Goal: Task Accomplishment & Management: Manage account settings

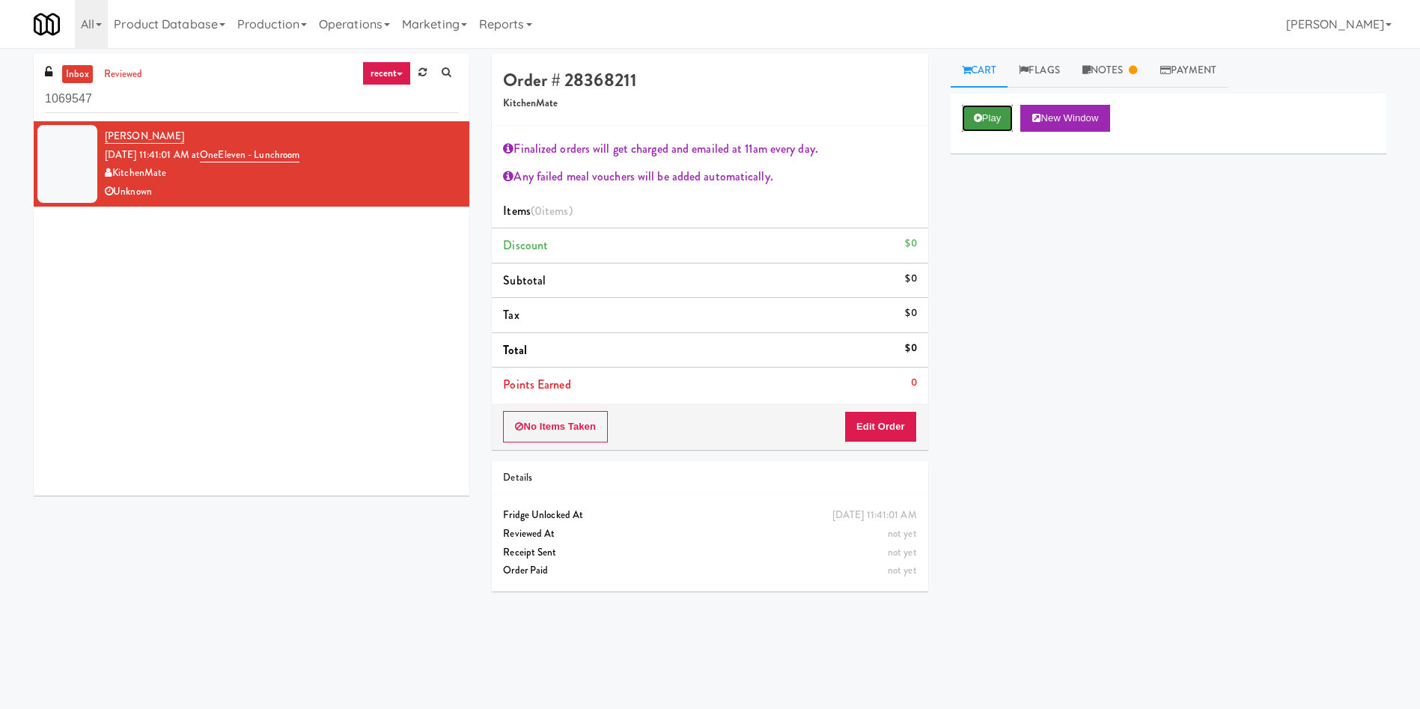
click at [981, 124] on button "Play" at bounding box center [988, 118] width 52 height 27
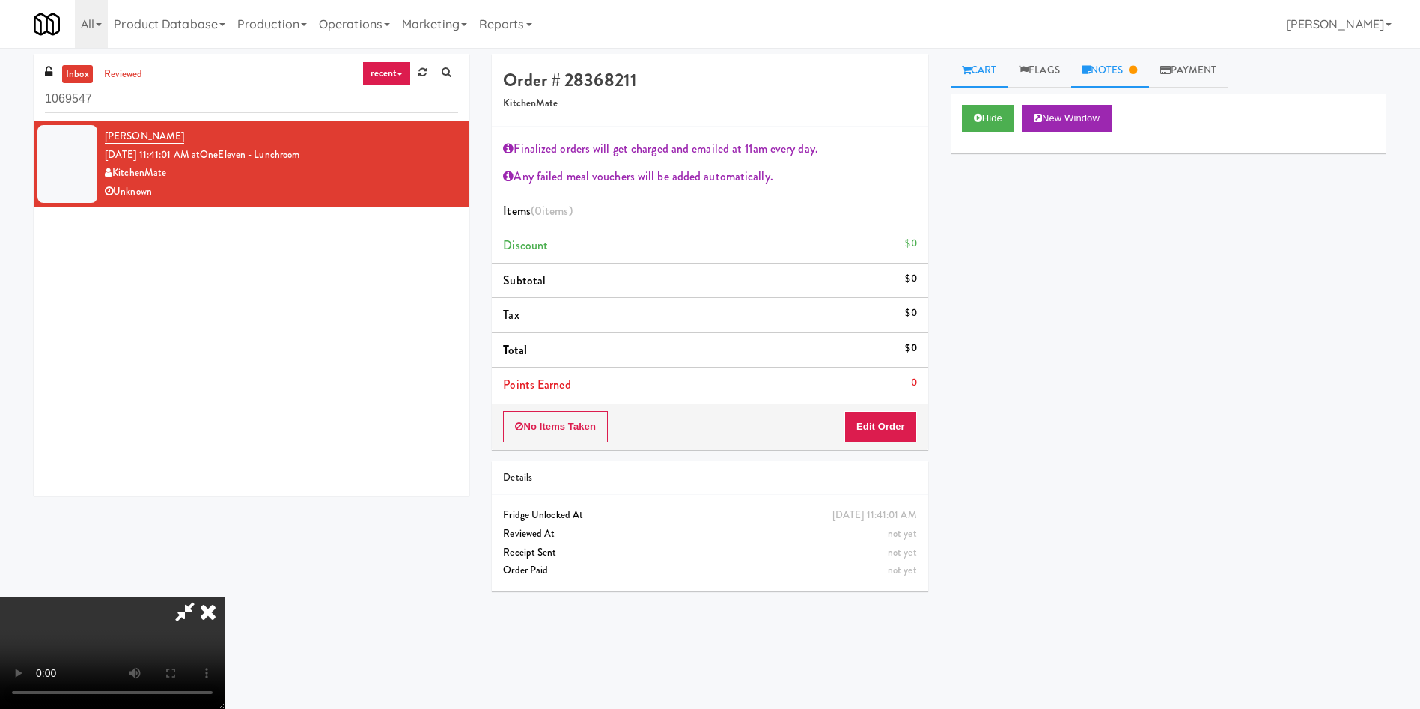
click at [1107, 73] on link "Notes" at bounding box center [1110, 71] width 78 height 34
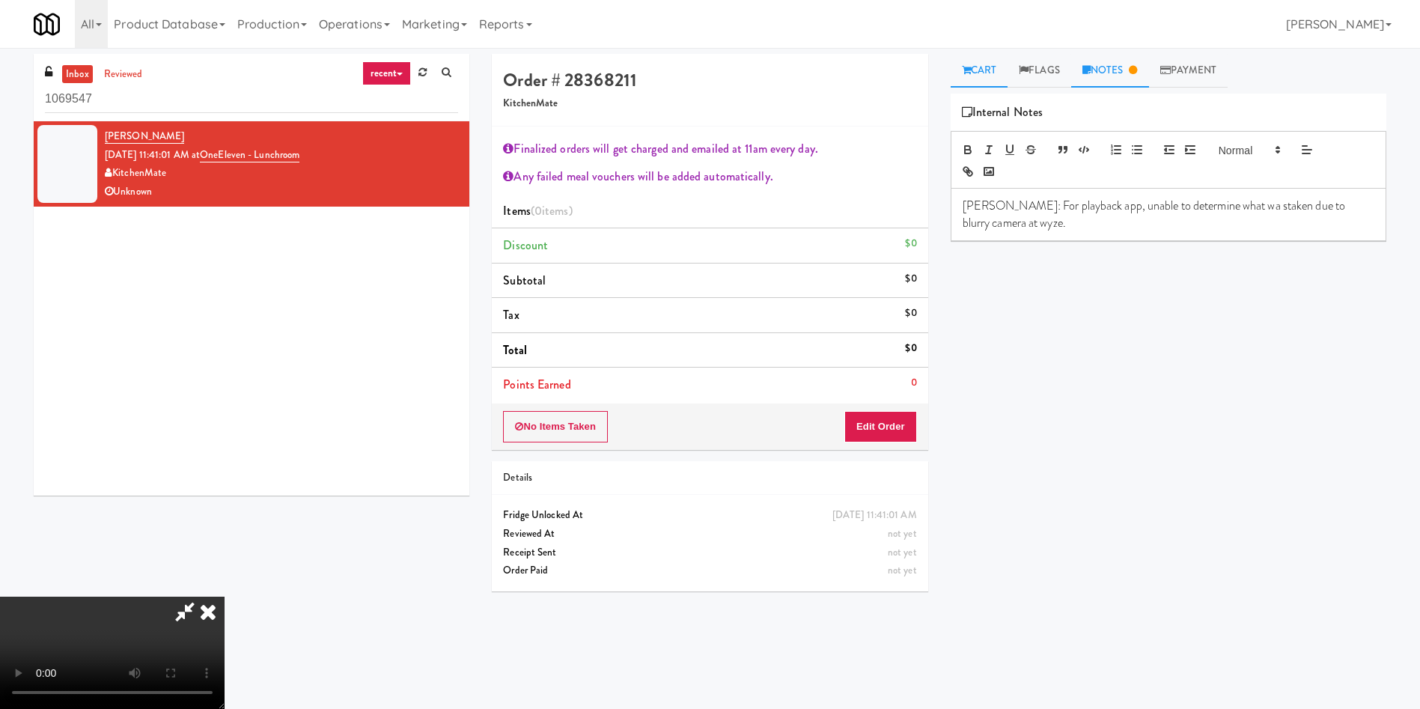
click at [994, 68] on link "Cart" at bounding box center [979, 71] width 58 height 34
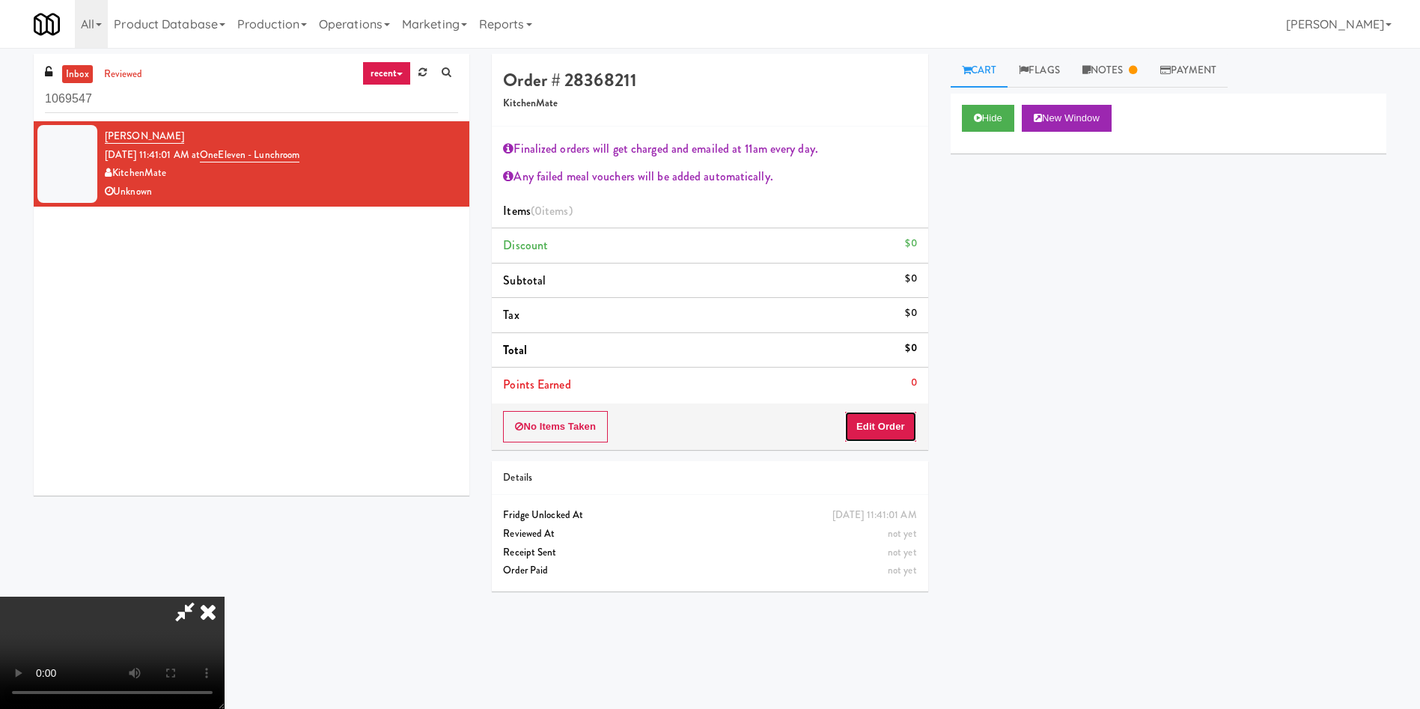
click at [874, 429] on button "Edit Order" at bounding box center [880, 426] width 73 height 31
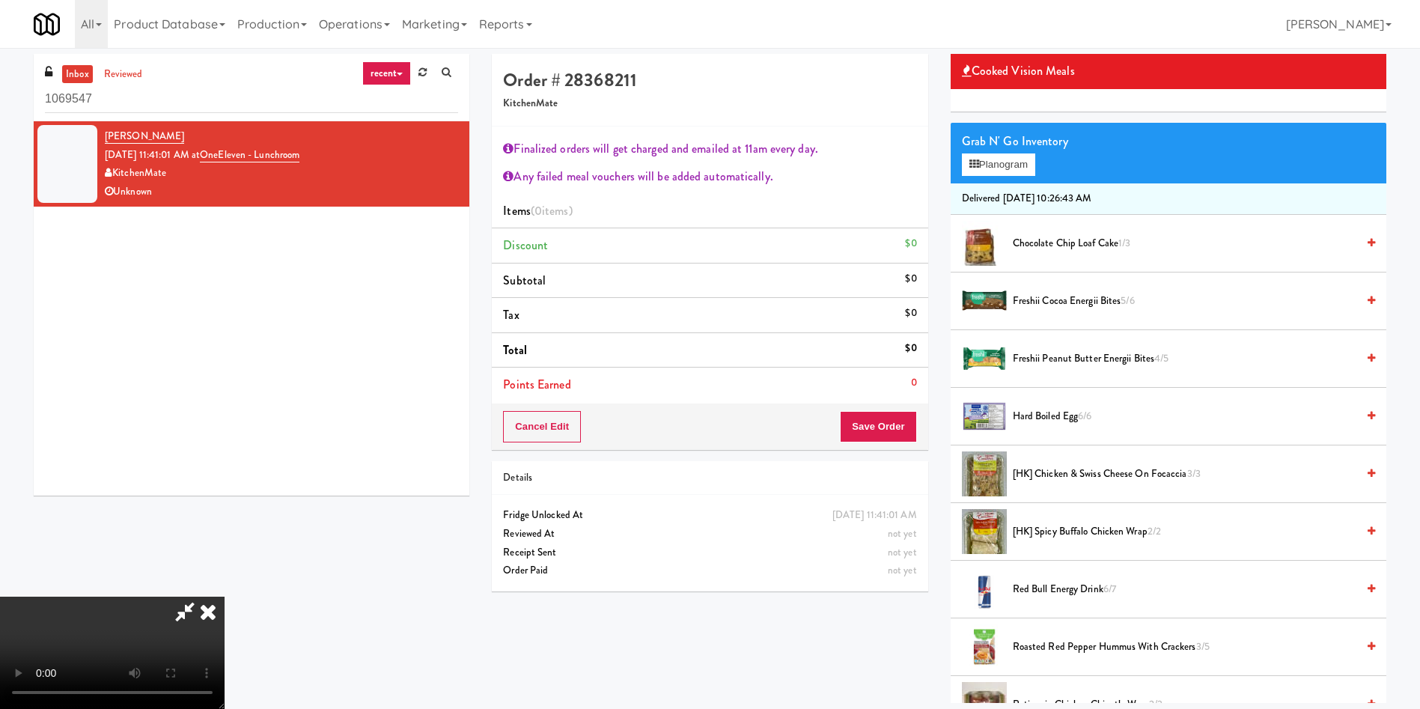
click at [225, 596] on video at bounding box center [112, 652] width 225 height 112
click at [202, 596] on icon at bounding box center [185, 611] width 34 height 30
click at [225, 596] on icon at bounding box center [208, 611] width 33 height 30
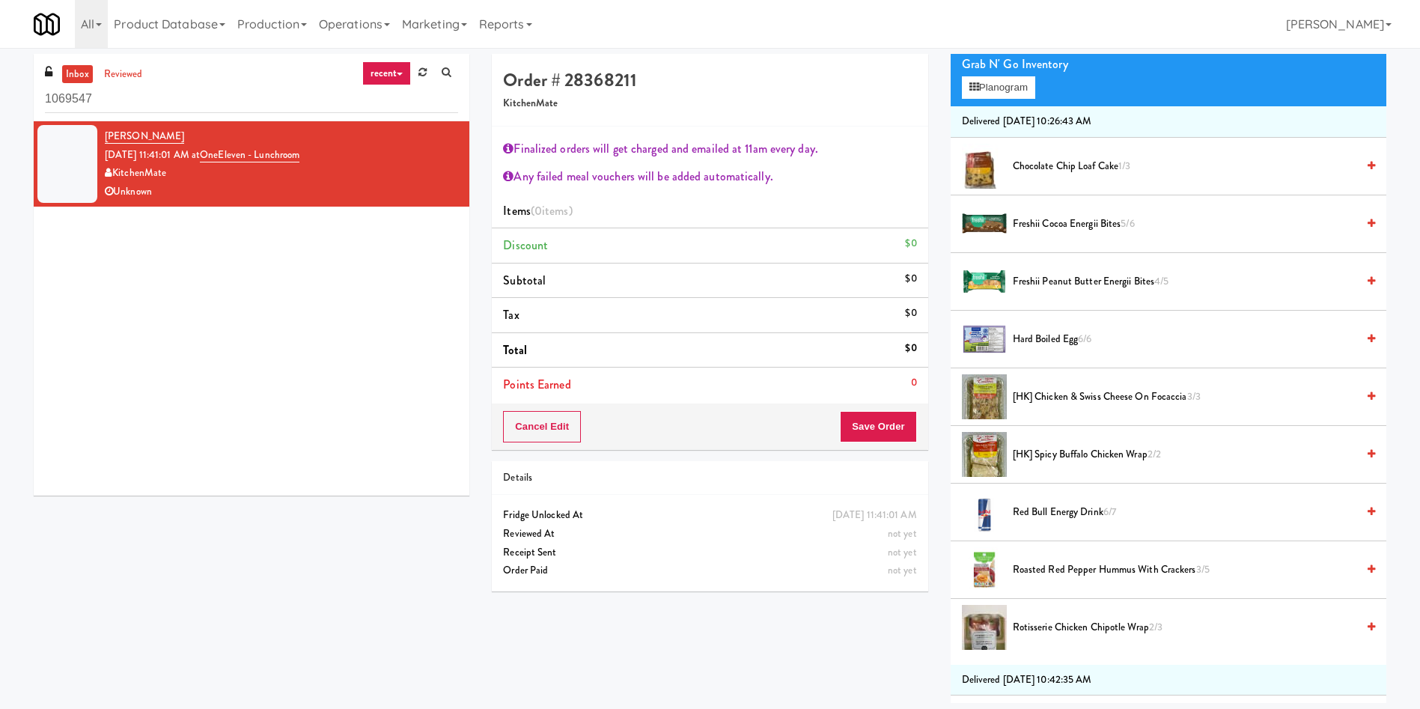
scroll to position [225, 0]
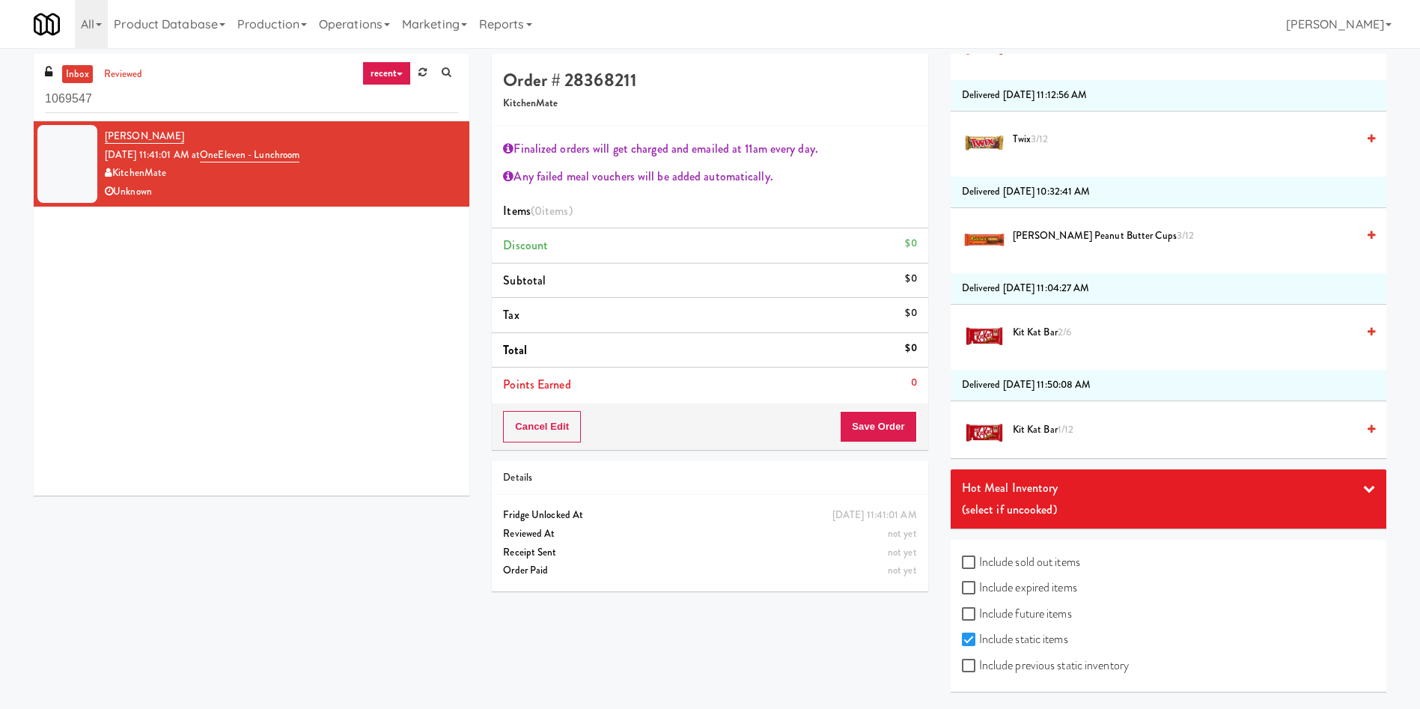
click at [1082, 509] on div "(select if uncooked)" at bounding box center [1168, 509] width 413 height 22
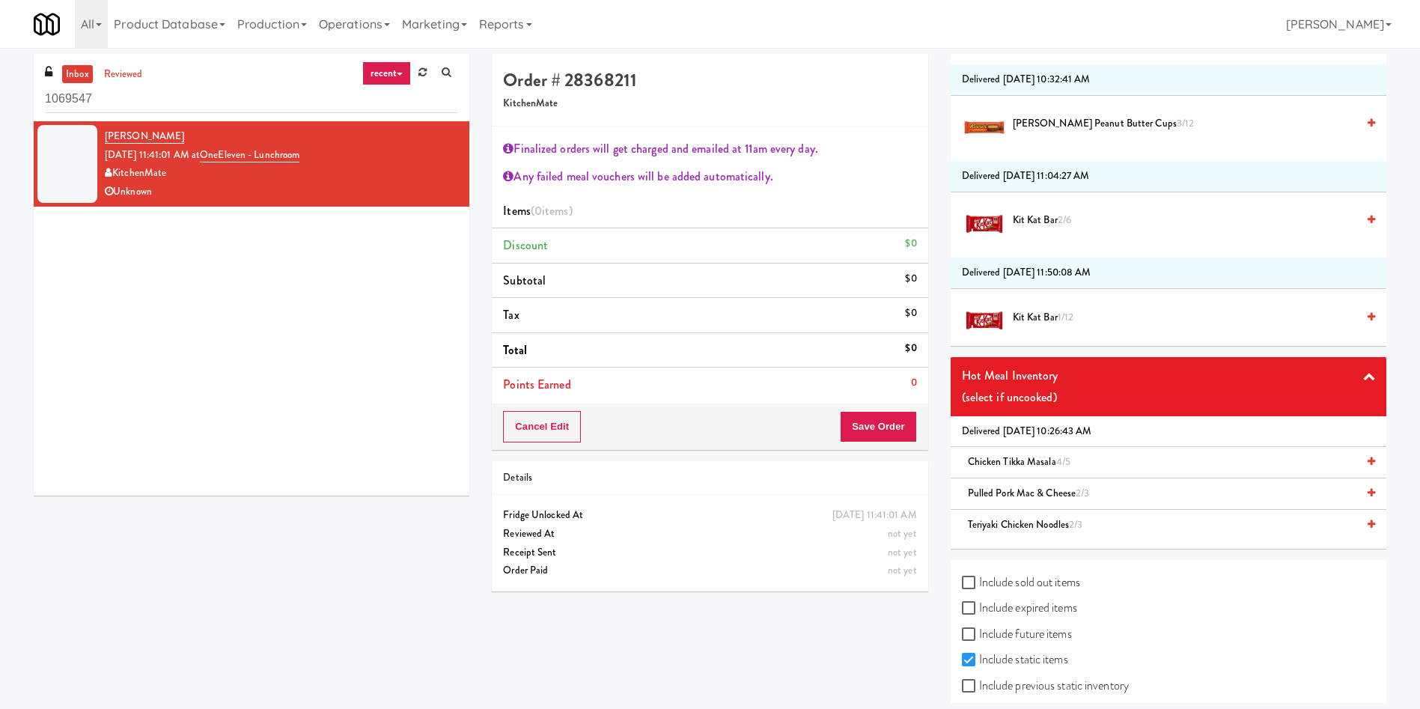
click at [1026, 578] on label "Include sold out items" at bounding box center [1021, 582] width 118 height 22
click at [979, 578] on input "Include sold out items" at bounding box center [970, 583] width 17 height 12
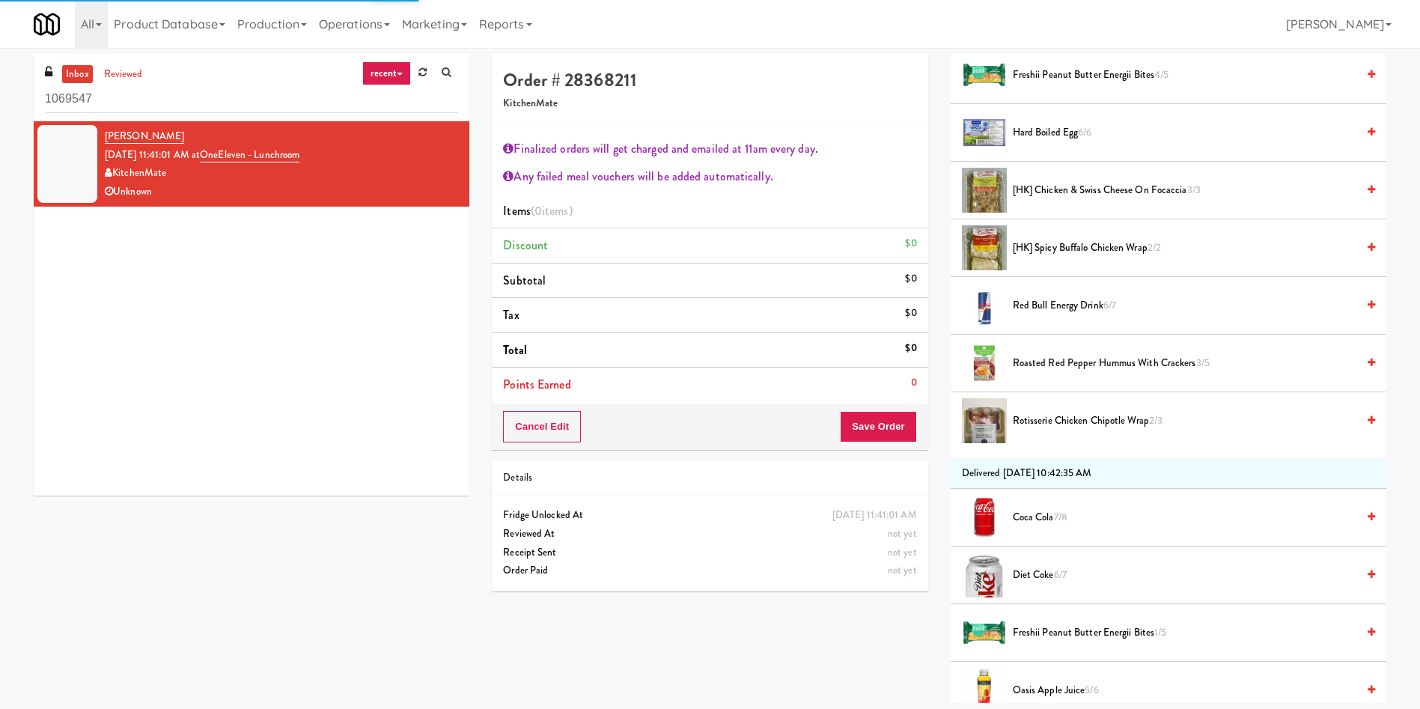
scroll to position [0, 0]
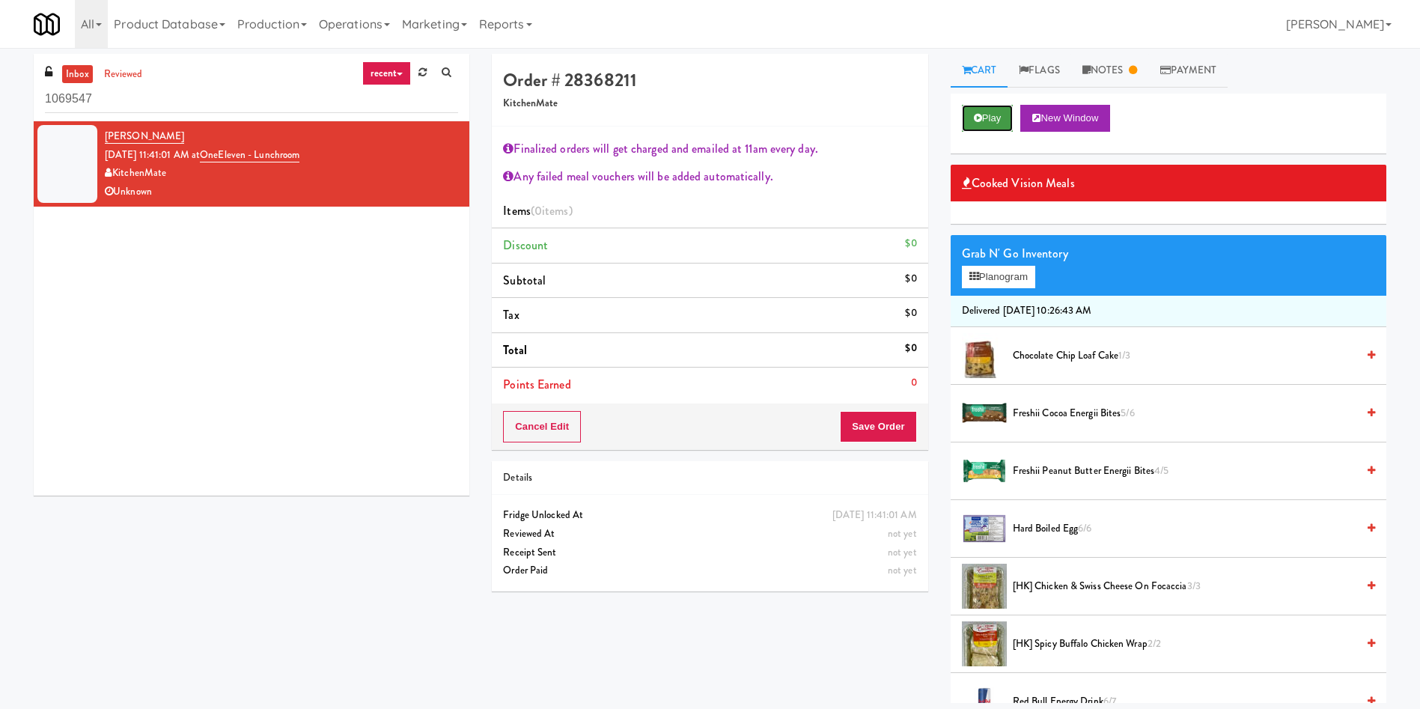
click at [974, 122] on icon at bounding box center [978, 118] width 8 height 10
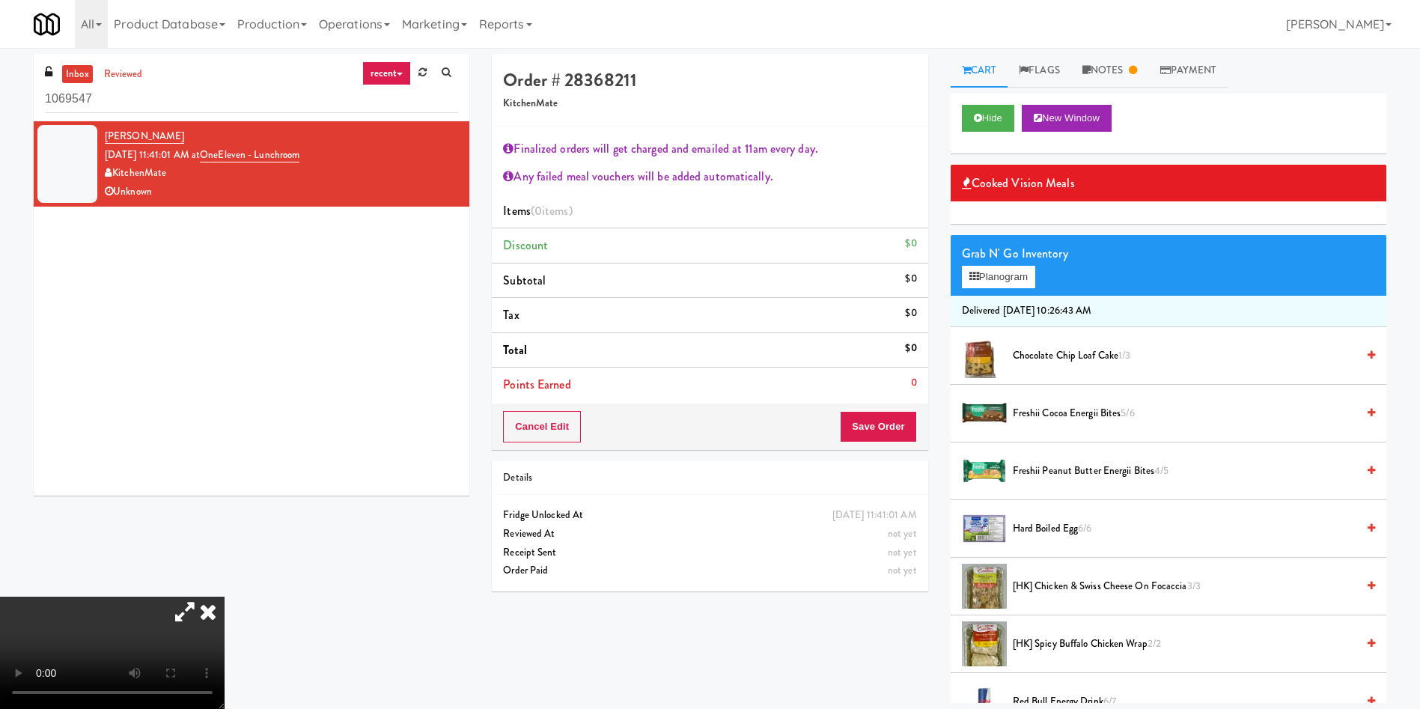
click at [162, 596] on video at bounding box center [112, 652] width 225 height 112
drag, startPoint x: 162, startPoint y: 424, endPoint x: 162, endPoint y: 561, distance: 137.0
click at [162, 596] on video at bounding box center [112, 652] width 225 height 112
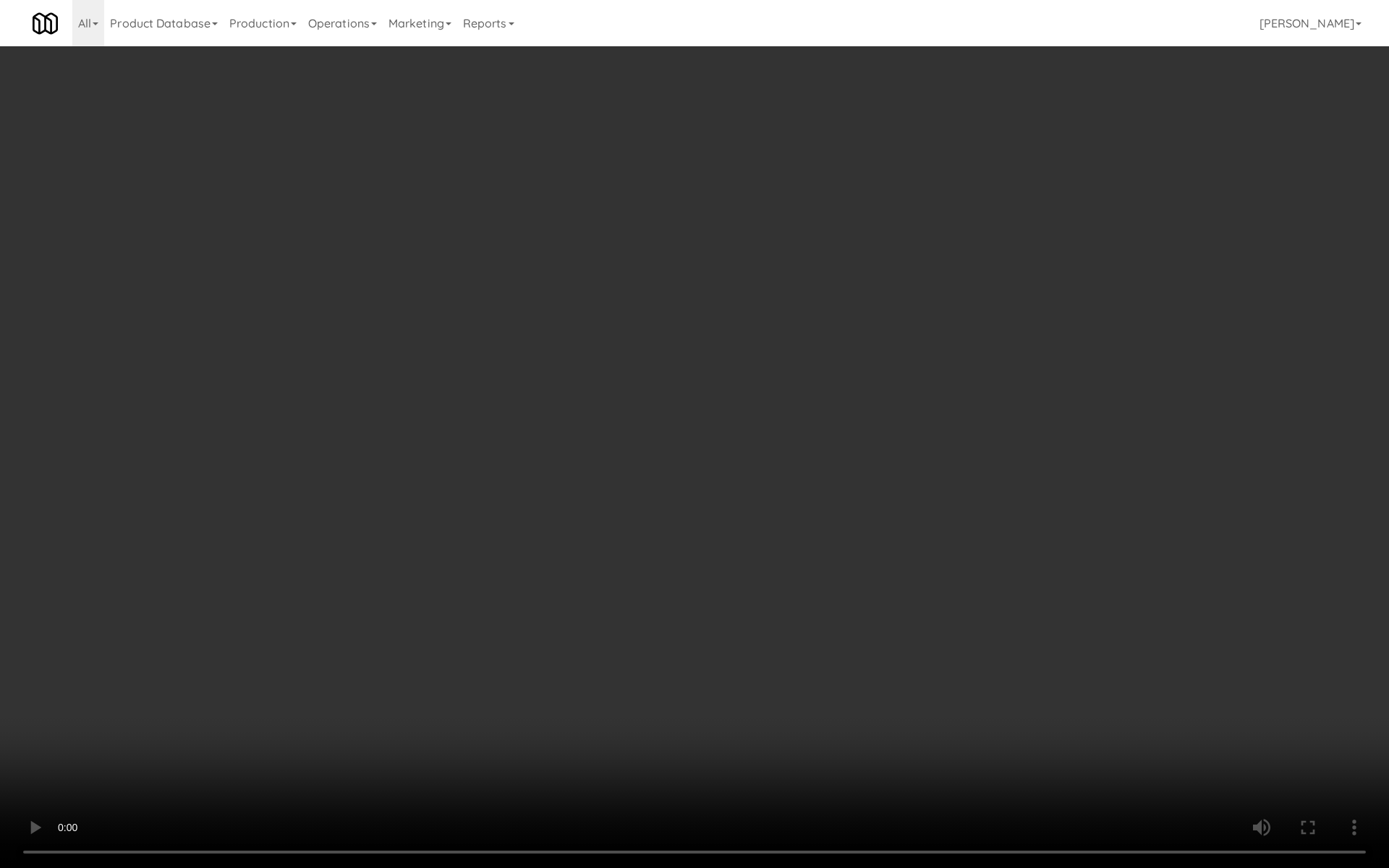
click at [779, 304] on video at bounding box center [694, 434] width 1389 height 868
click at [779, 302] on video at bounding box center [694, 434] width 1389 height 868
click at [752, 275] on video at bounding box center [694, 434] width 1389 height 868
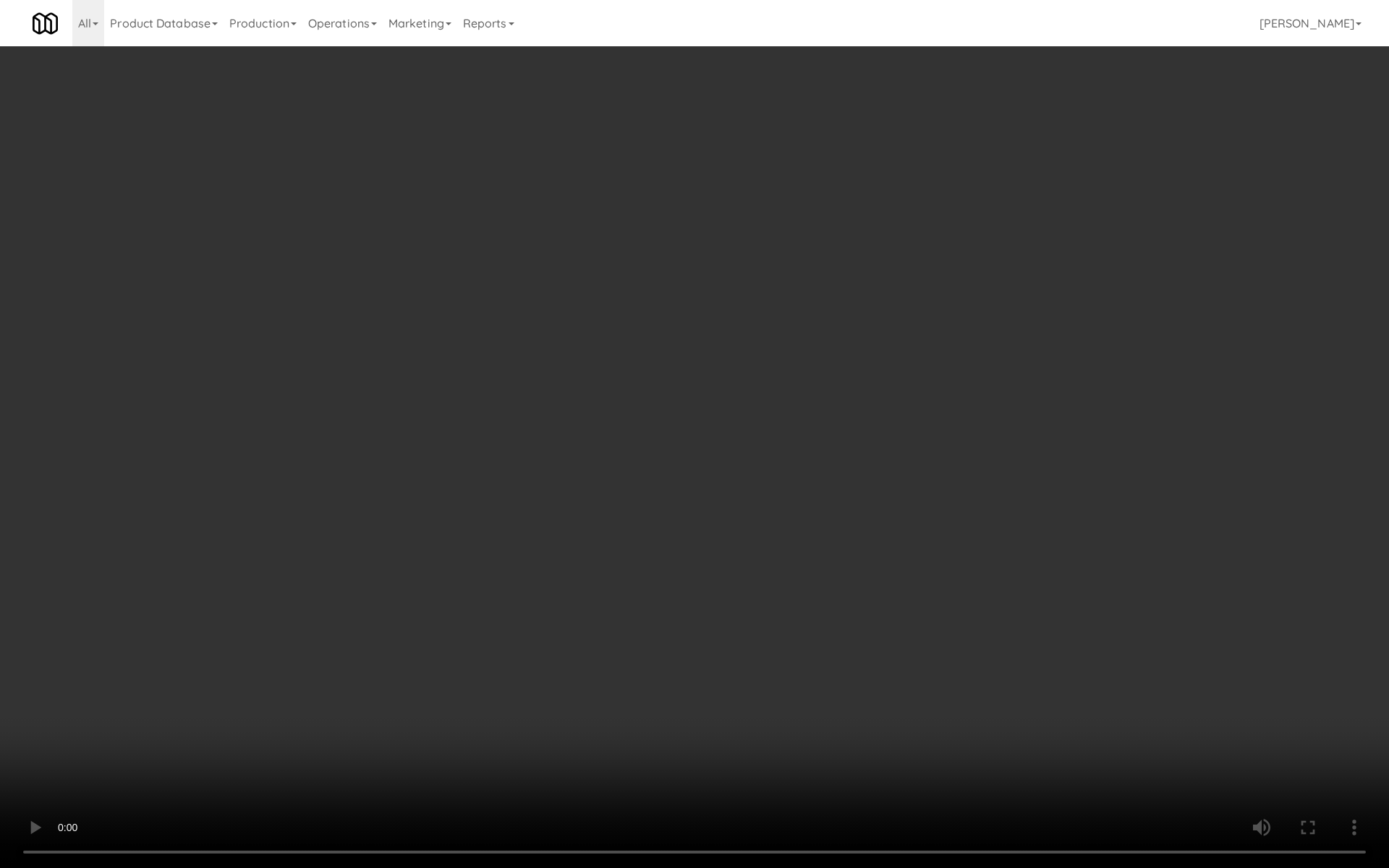
click at [752, 275] on video at bounding box center [694, 434] width 1389 height 868
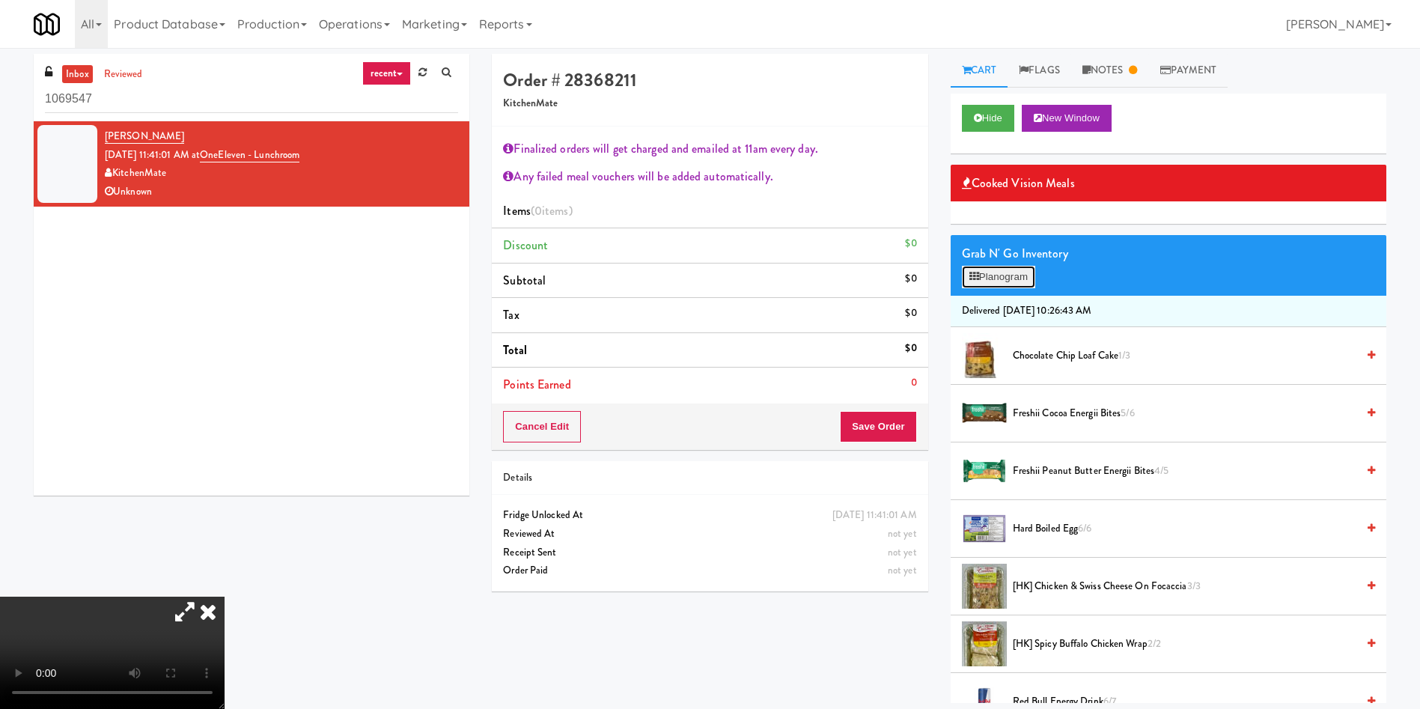
click at [1005, 273] on button "Planogram" at bounding box center [998, 277] width 73 height 22
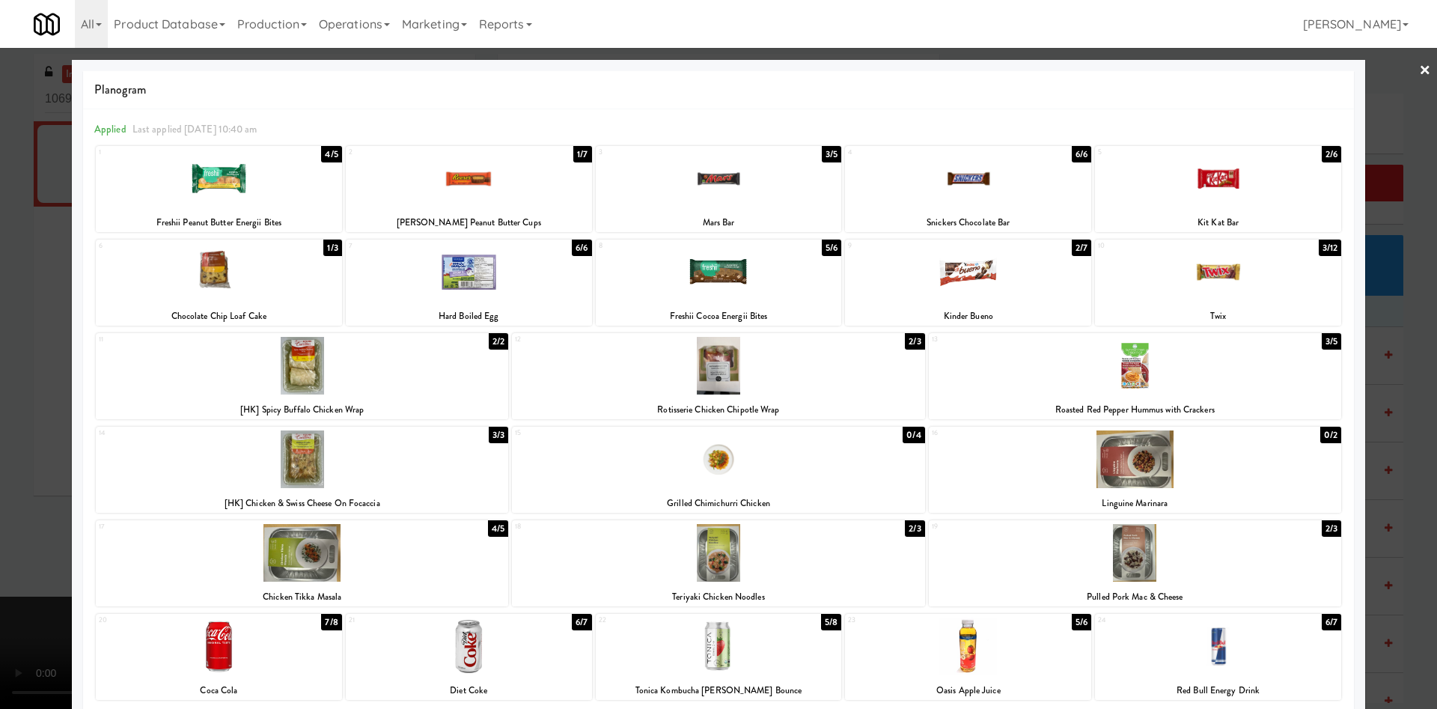
click at [1388, 129] on div at bounding box center [718, 354] width 1437 height 709
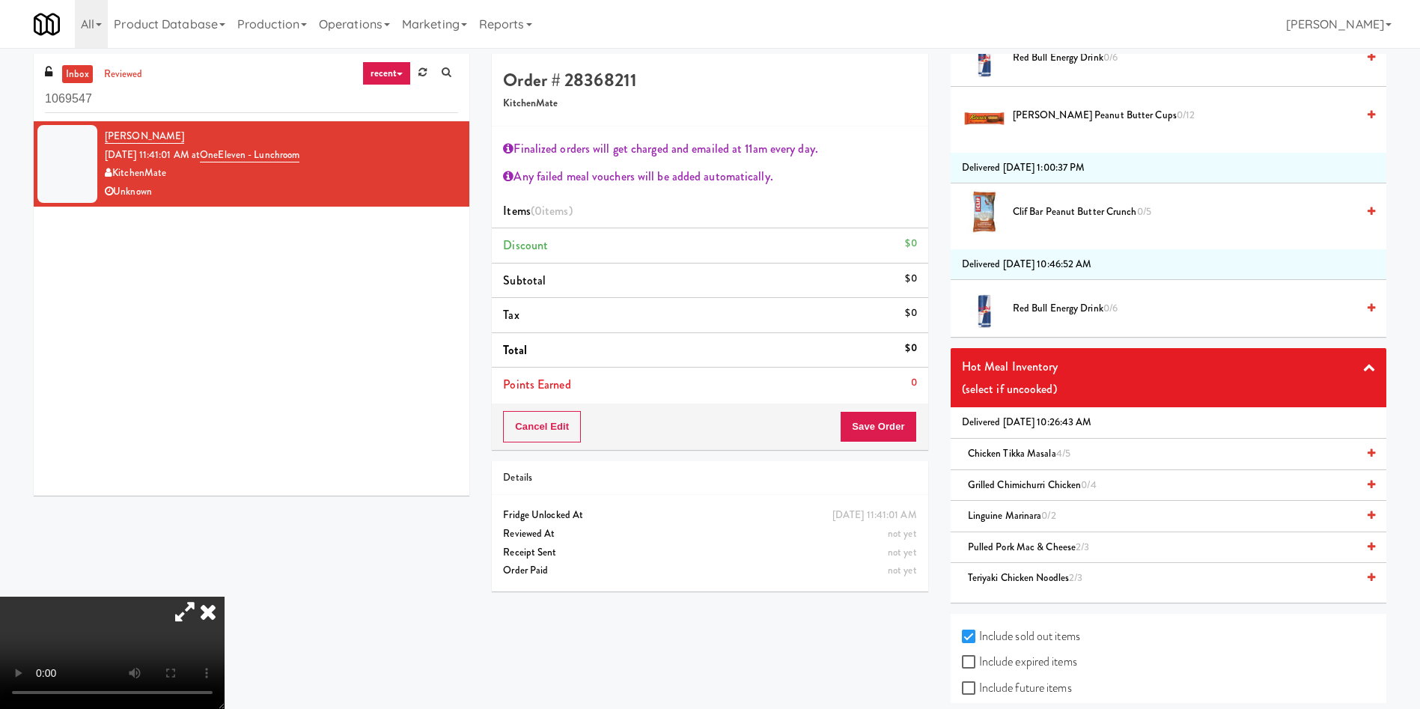
scroll to position [8983, 0]
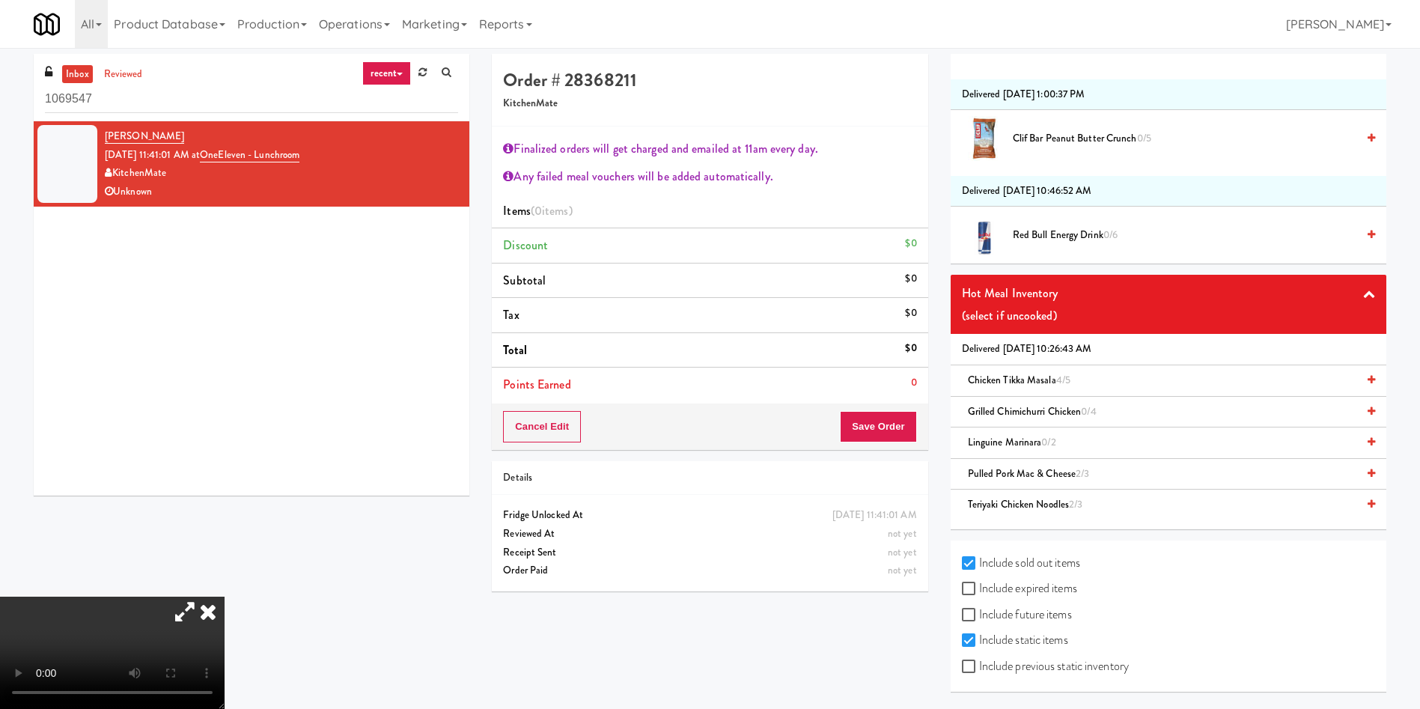
click at [1033, 410] on span "Grilled Chimichurri Chicken 0/4" at bounding box center [1032, 411] width 129 height 14
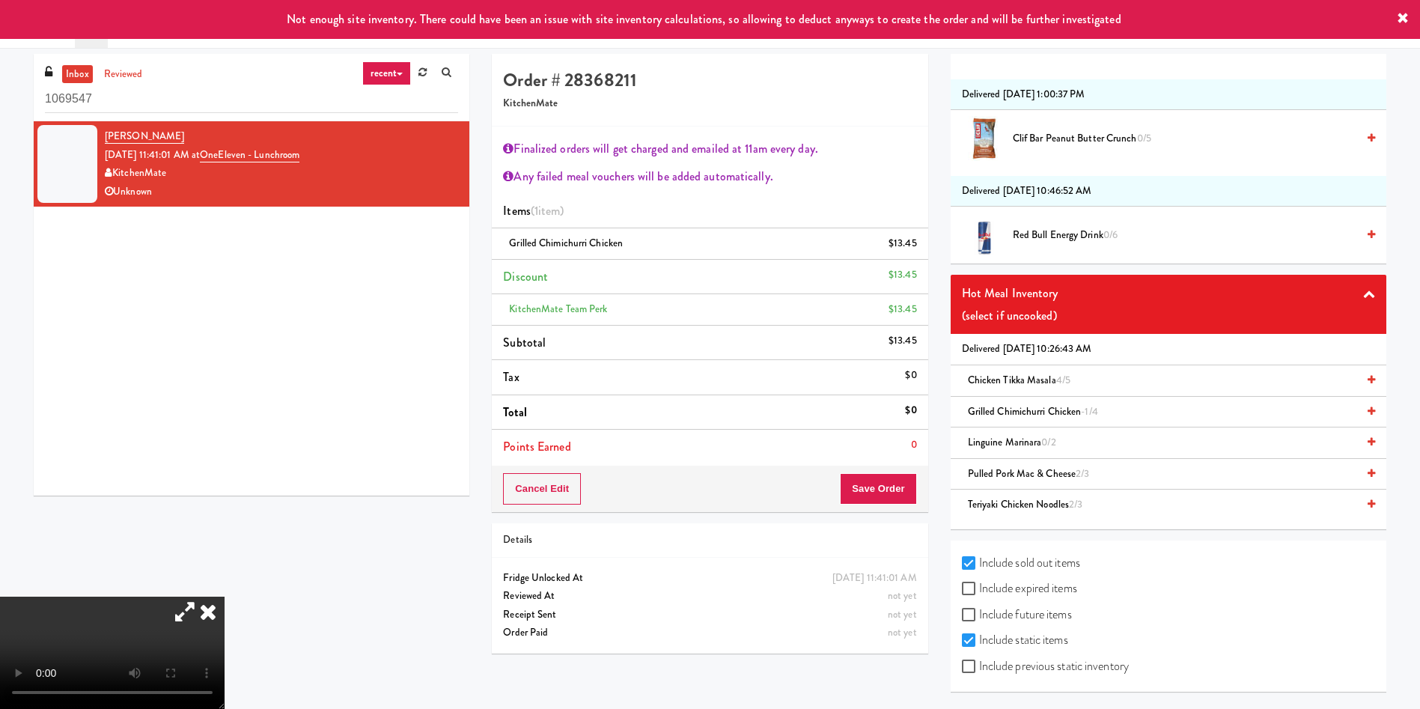
click at [225, 596] on icon at bounding box center [208, 611] width 33 height 30
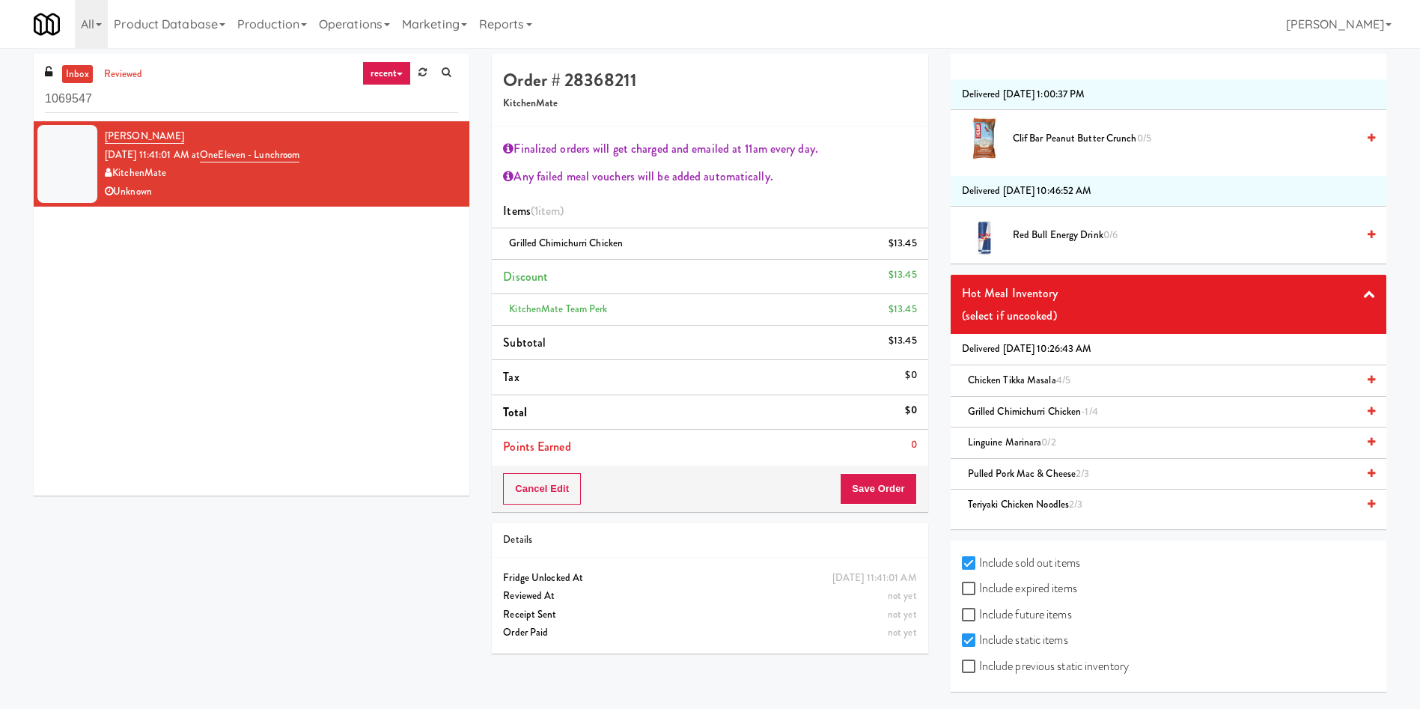
click at [1025, 567] on label "Include sold out items" at bounding box center [1021, 563] width 118 height 22
click at [979, 567] on input "Include sold out items" at bounding box center [970, 564] width 17 height 12
checkbox input "false"
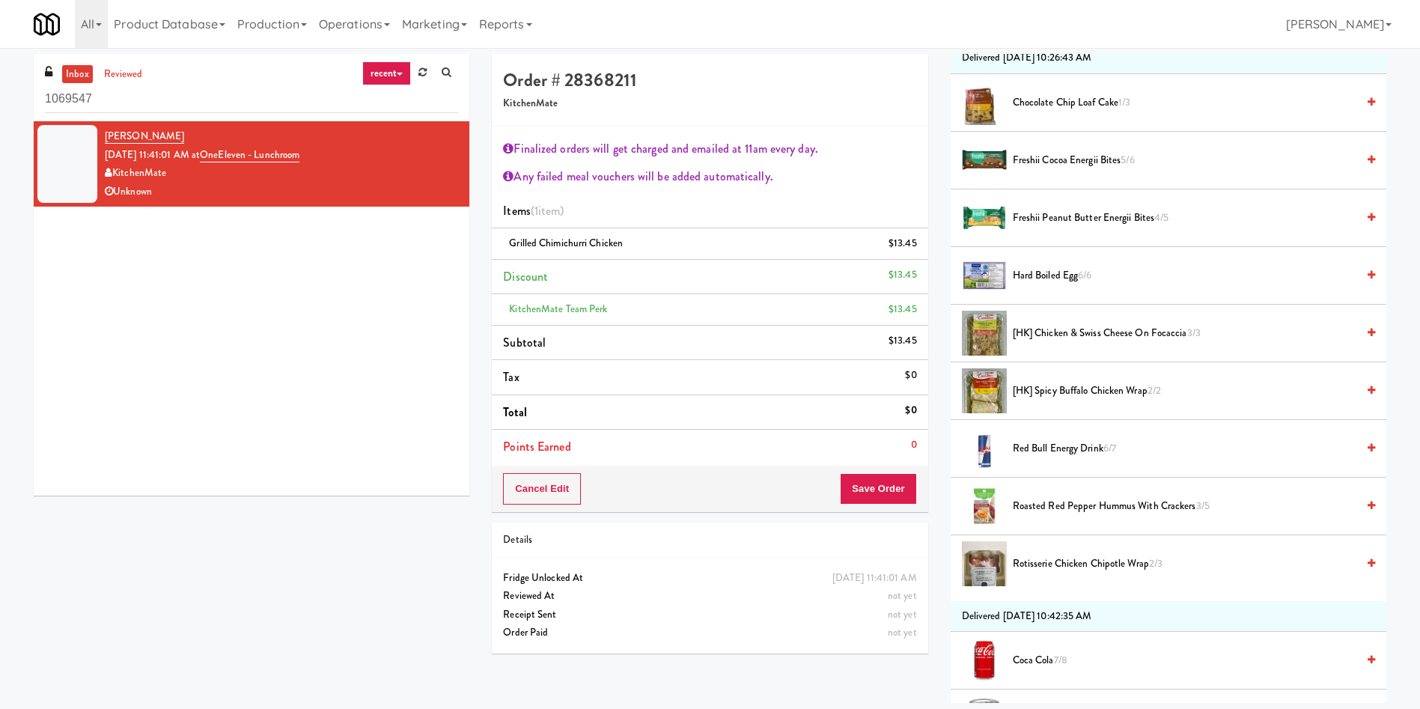
scroll to position [337, 0]
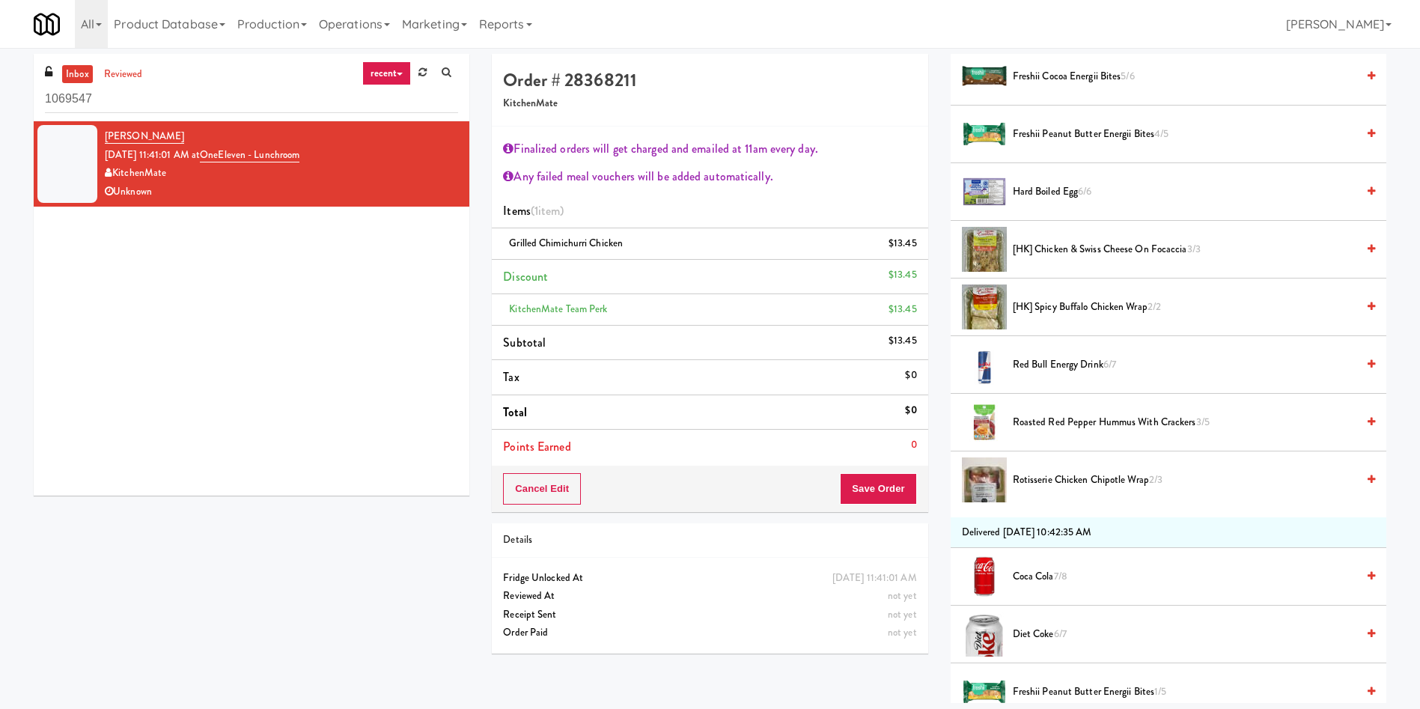
click at [1067, 198] on span "Hard Boiled Egg 6/6" at bounding box center [1185, 192] width 344 height 19
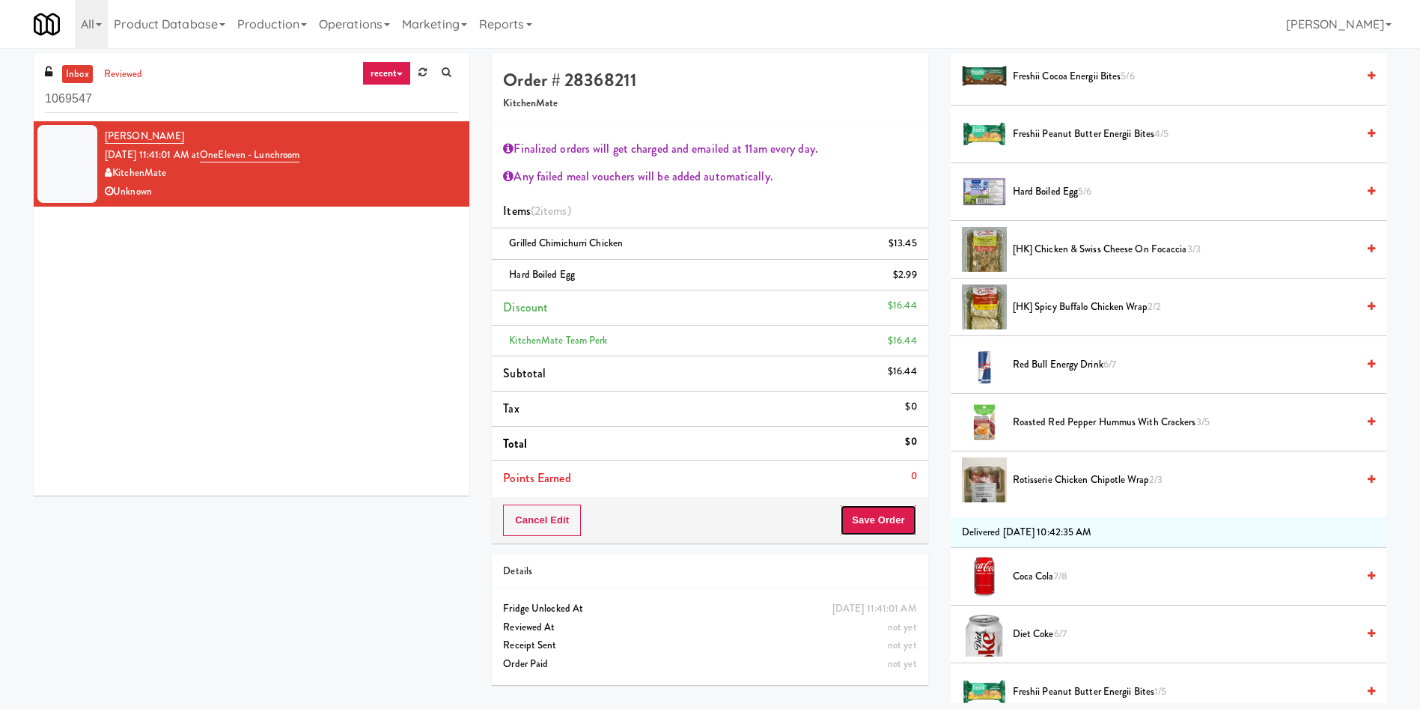
drag, startPoint x: 880, startPoint y: 516, endPoint x: 671, endPoint y: 346, distance: 269.8
click at [879, 514] on button "Save Order" at bounding box center [878, 519] width 76 height 31
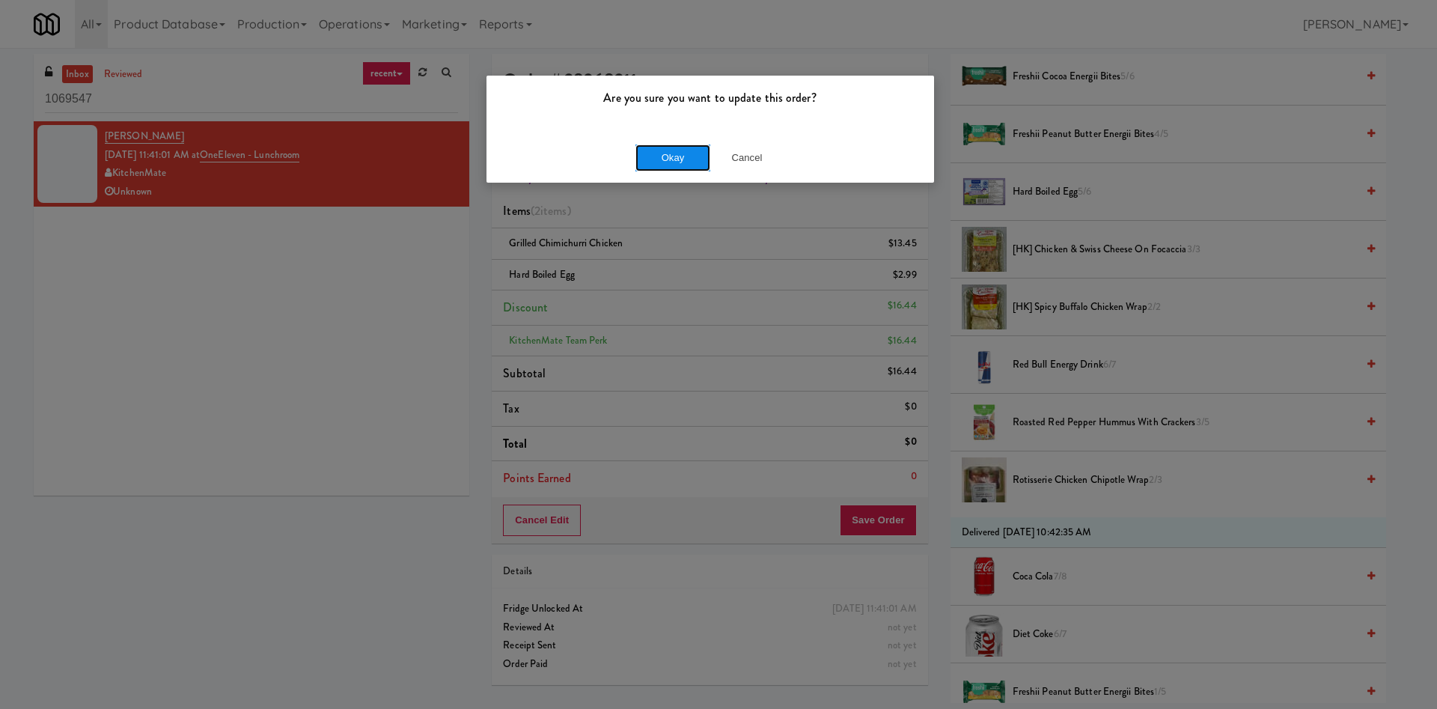
click at [679, 168] on button "Okay" at bounding box center [672, 157] width 75 height 27
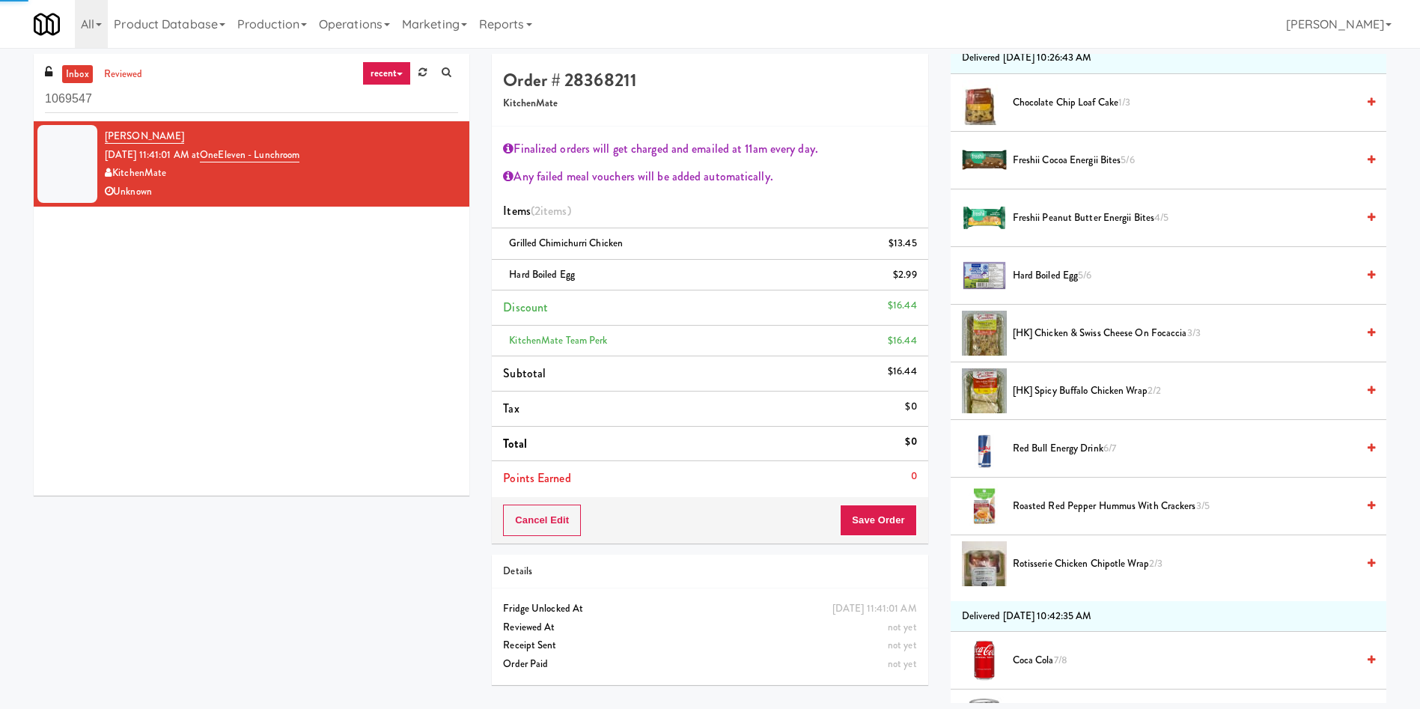
scroll to position [0, 0]
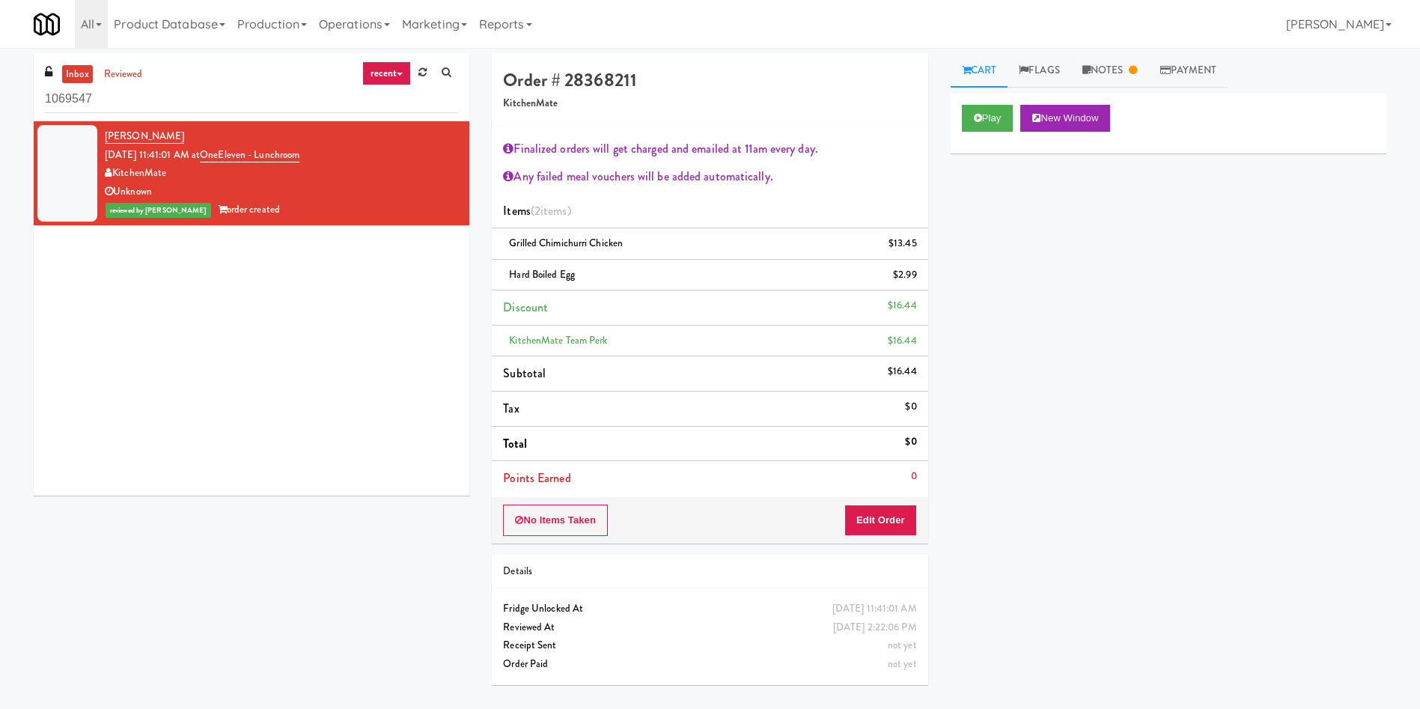
click at [1092, 242] on div "Play New Window Primary Flag Clear Flag if unable to determine what was taken o…" at bounding box center [1168, 374] width 436 height 561
click at [1132, 68] on link "Notes" at bounding box center [1110, 71] width 78 height 34
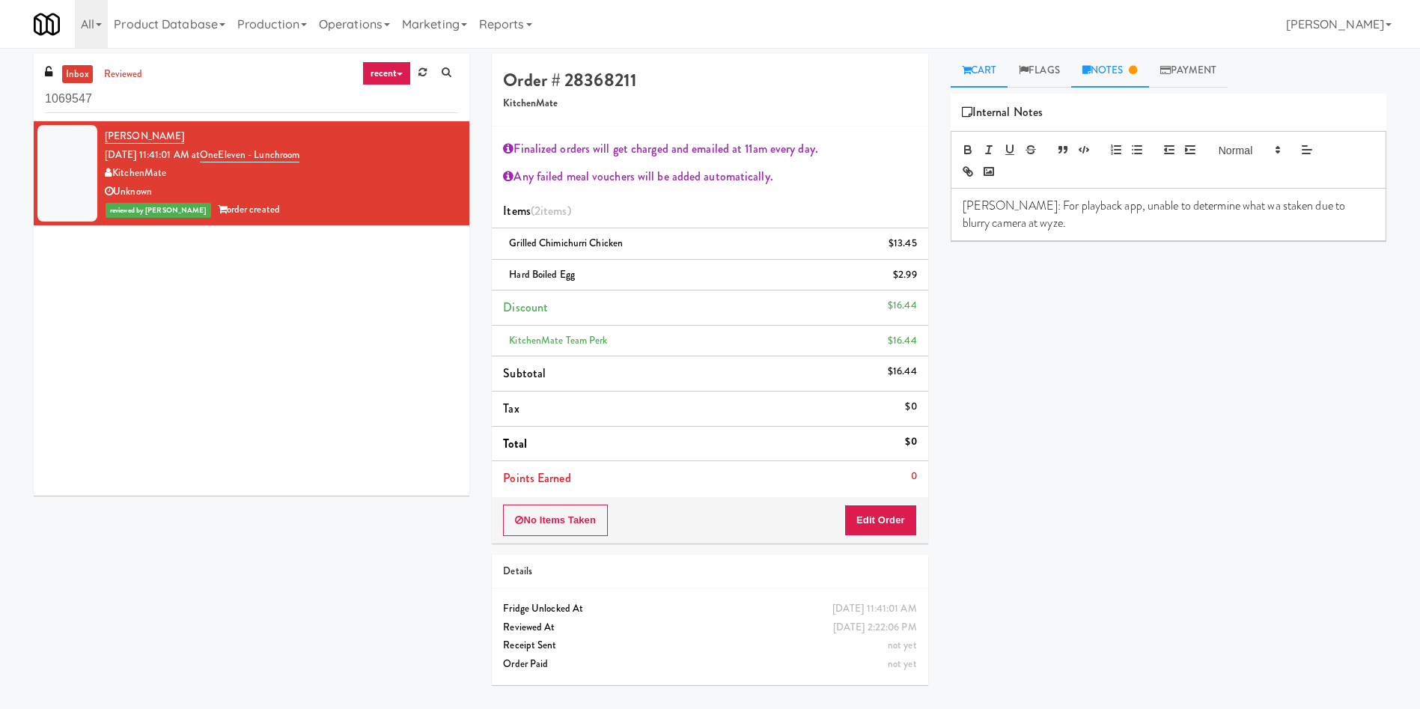
click at [987, 62] on link "Cart" at bounding box center [979, 71] width 58 height 34
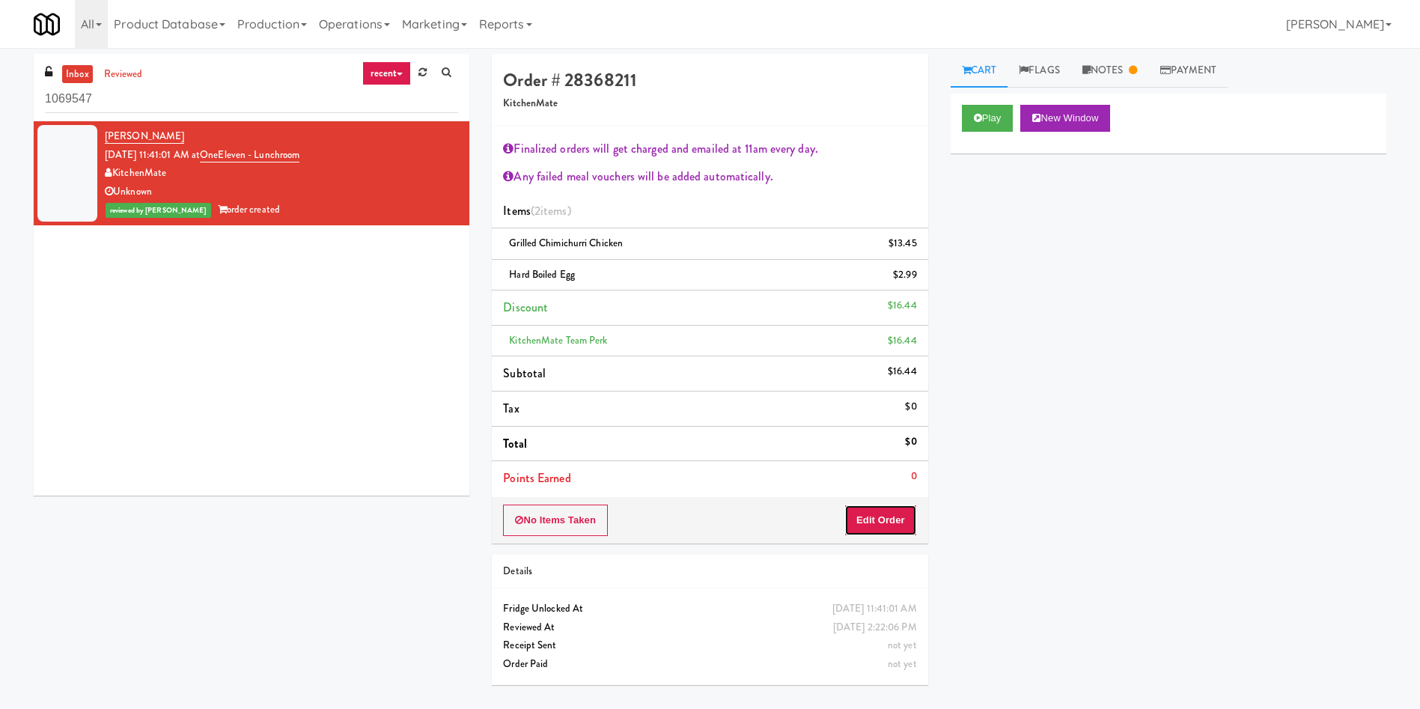
drag, startPoint x: 883, startPoint y: 525, endPoint x: 944, endPoint y: 483, distance: 73.3
click at [884, 525] on button "Edit Order" at bounding box center [880, 519] width 73 height 31
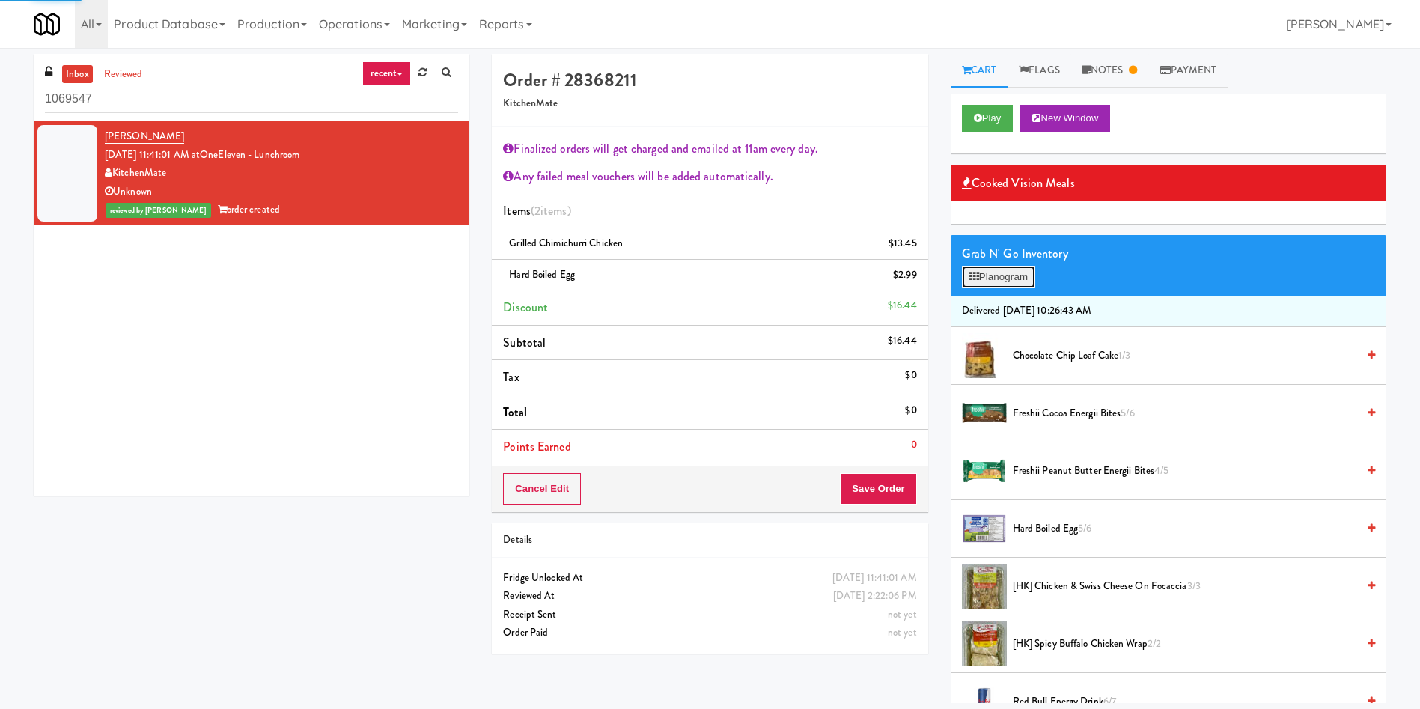
click at [996, 276] on button "Planogram" at bounding box center [998, 277] width 73 height 22
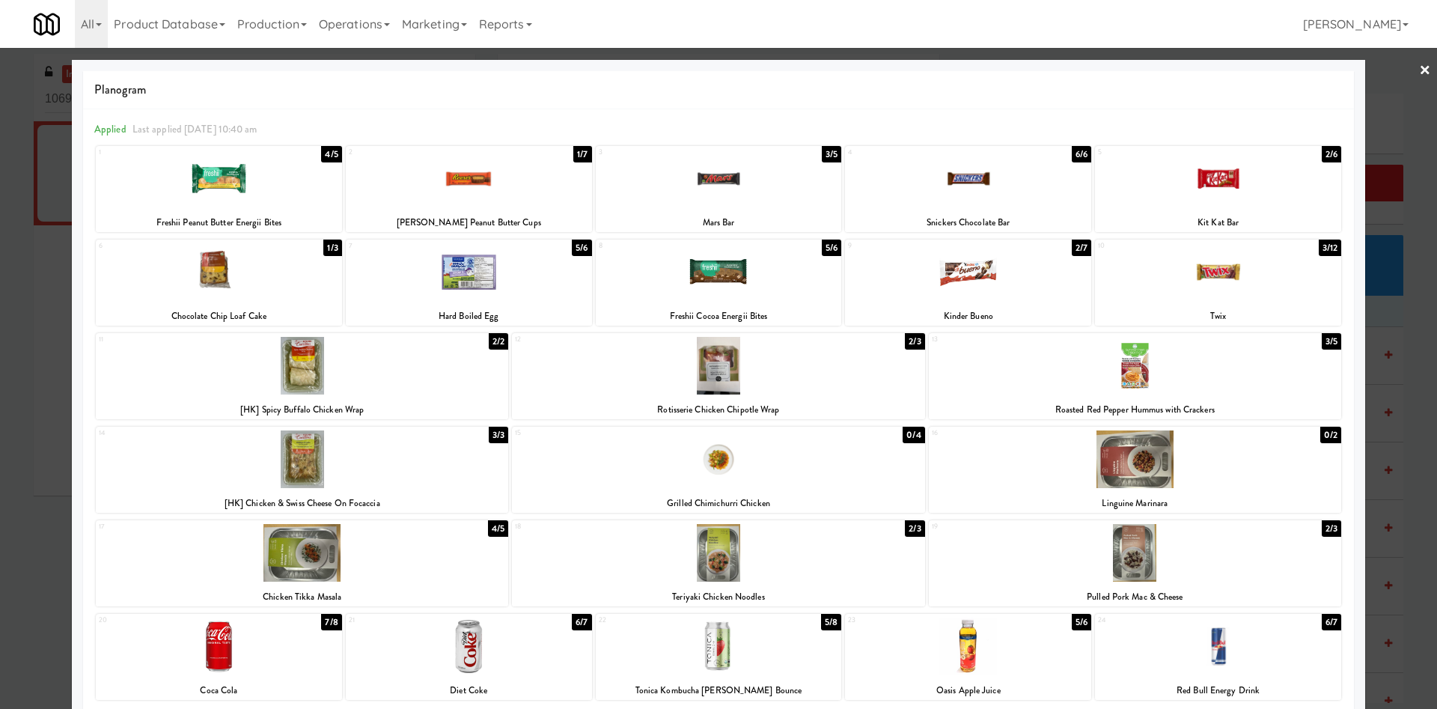
click at [0, 369] on div at bounding box center [718, 354] width 1437 height 709
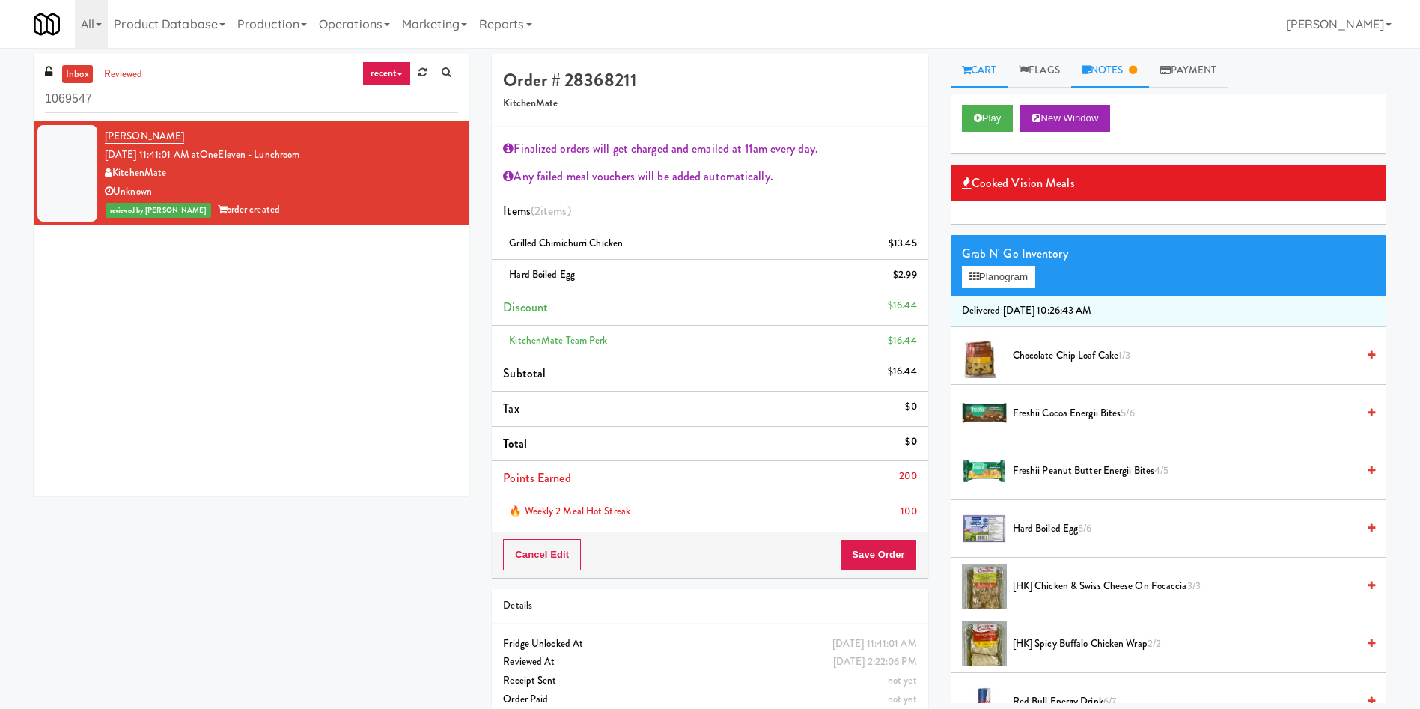
click at [1122, 71] on link "Notes" at bounding box center [1110, 71] width 78 height 34
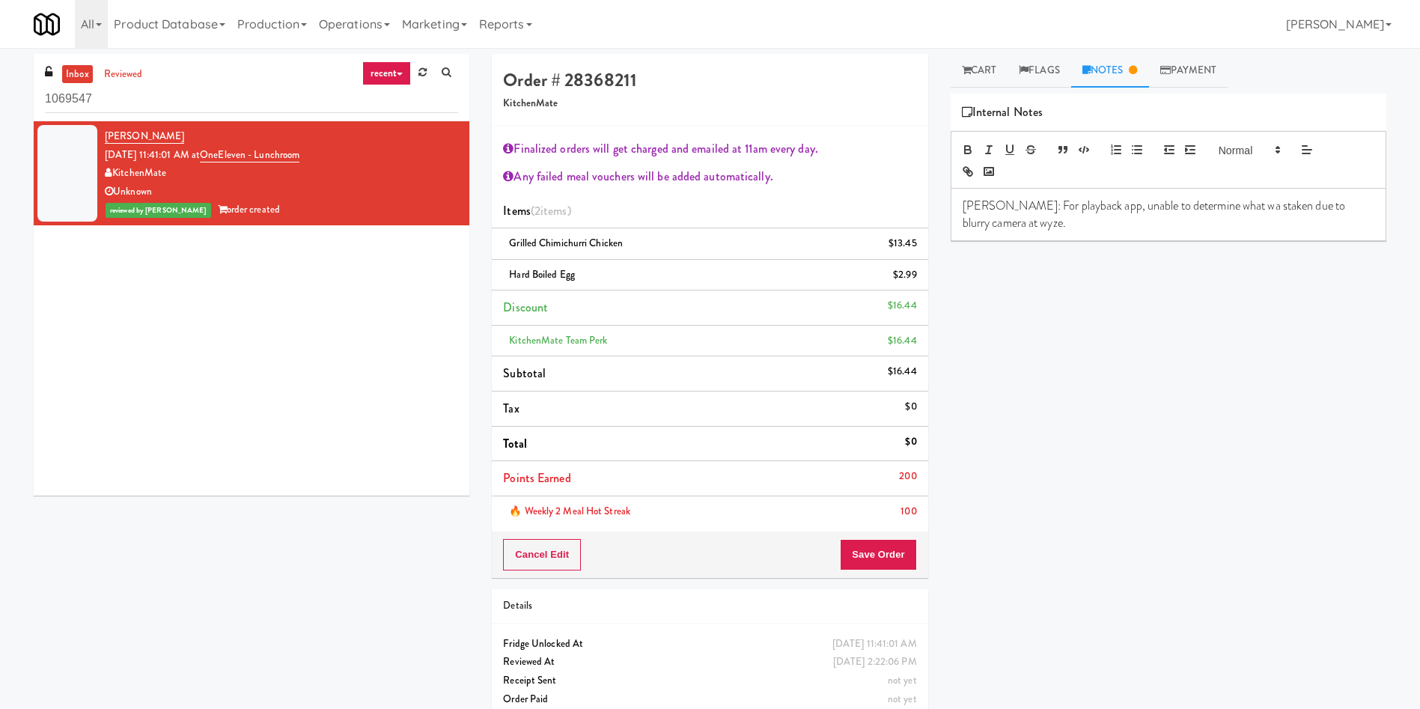
click at [1126, 517] on div "Play New Window Cooked Vision Meals Grab N' Go Inventory Planogram Delivered [D…" at bounding box center [1168, 374] width 436 height 561
click at [987, 71] on link "Cart" at bounding box center [979, 71] width 58 height 34
